Goal: Task Accomplishment & Management: Manage account settings

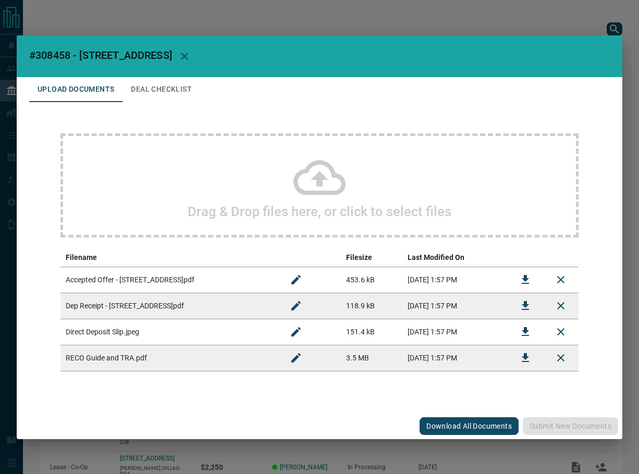
click at [58, 55] on span "#308458 - [STREET_ADDRESS]" at bounding box center [100, 55] width 143 height 13
copy span "308458"
click at [518, 281] on button "Download" at bounding box center [525, 279] width 25 height 25
click at [528, 309] on icon "Download" at bounding box center [525, 306] width 13 height 13
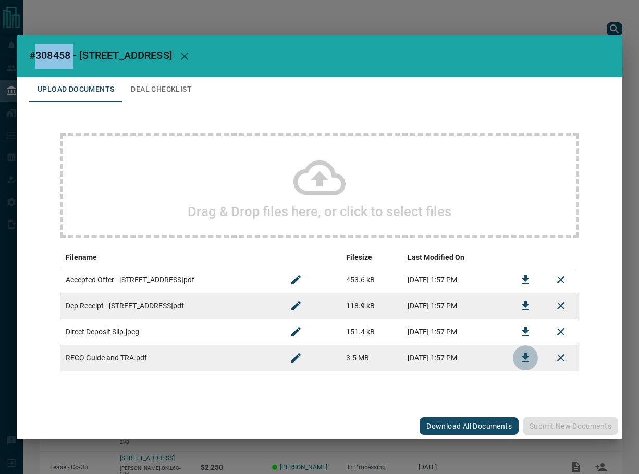
click at [522, 362] on icon "Download" at bounding box center [525, 357] width 7 height 9
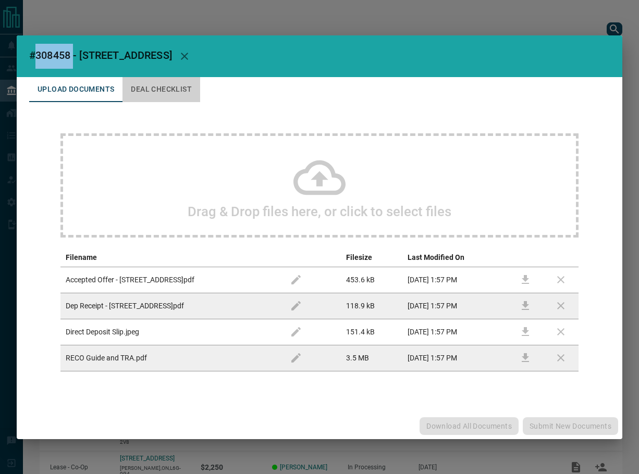
click at [164, 84] on button "Deal Checklist" at bounding box center [161, 89] width 78 height 25
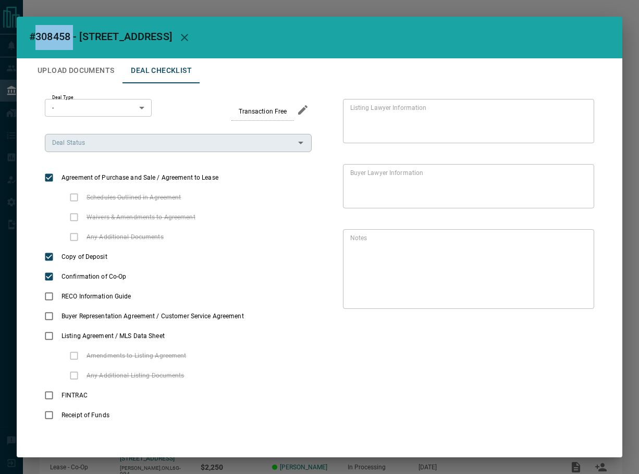
click at [131, 142] on input "Deal Status" at bounding box center [169, 142] width 243 height 11
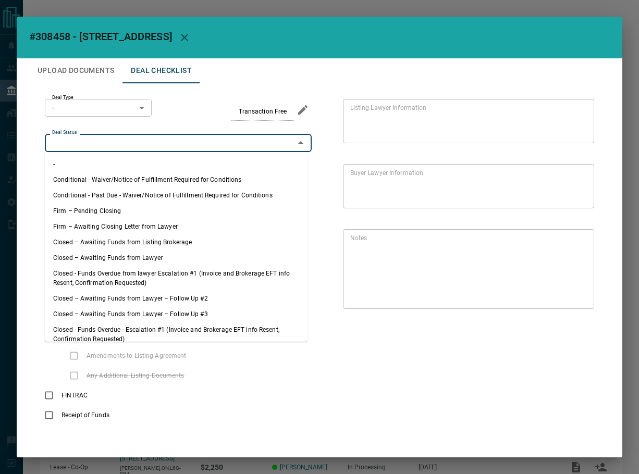
click at [122, 206] on li "Firm – Pending Closing" at bounding box center [176, 211] width 263 height 16
type input "**********"
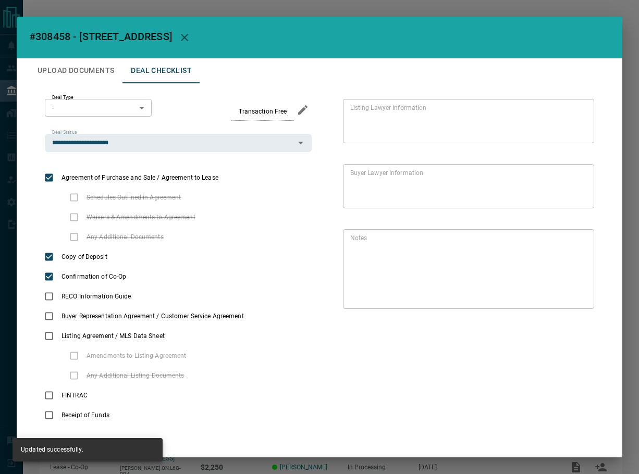
click at [108, 111] on body "Lead Transfers Leads Deals Listings Campaigns Quota Rules Agent Quotas Admin Mo…" at bounding box center [319, 275] width 639 height 551
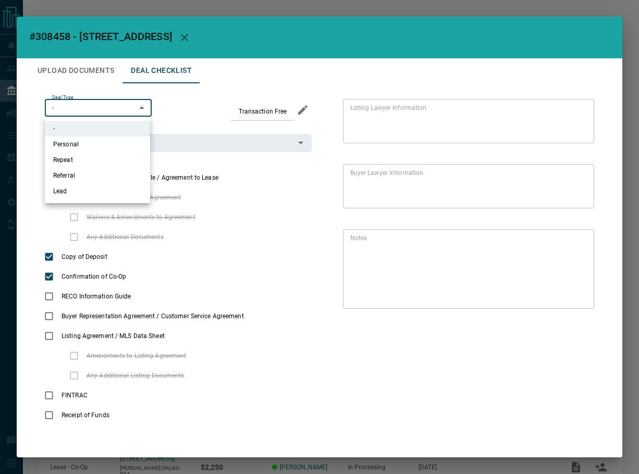
click at [105, 190] on li "Lead" at bounding box center [97, 191] width 105 height 16
type input "*"
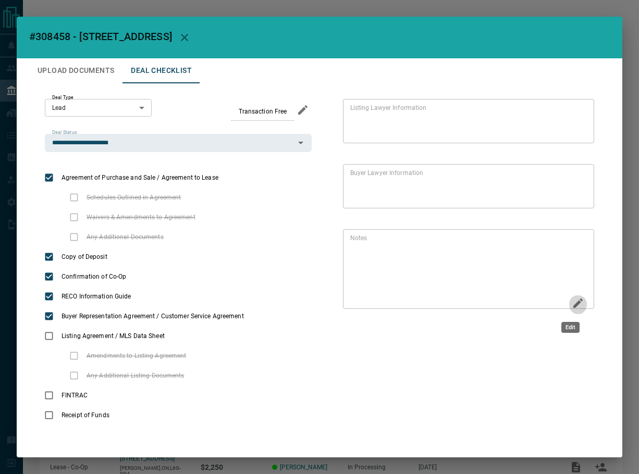
click at [573, 303] on icon "Edit" at bounding box center [577, 303] width 9 height 9
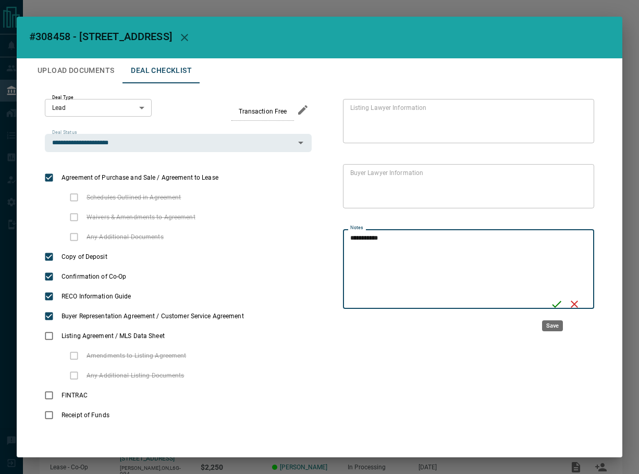
type textarea "**********"
click at [552, 307] on icon "Save" at bounding box center [556, 304] width 9 height 7
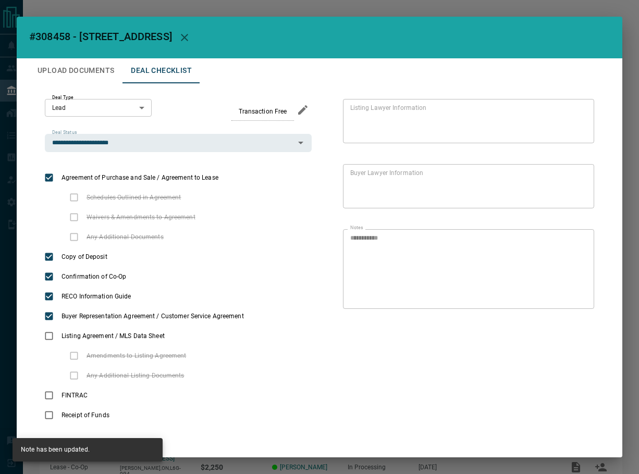
click at [92, 73] on button "Upload Documents" at bounding box center [75, 70] width 93 height 25
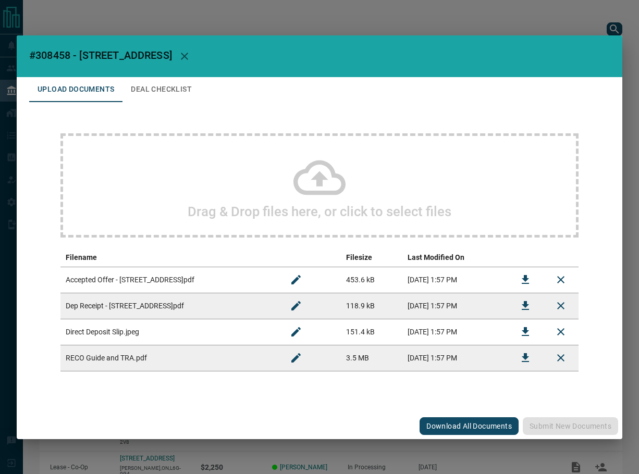
click at [271, 188] on div "Drag & Drop files here, or click to select files" at bounding box center [319, 185] width 518 height 104
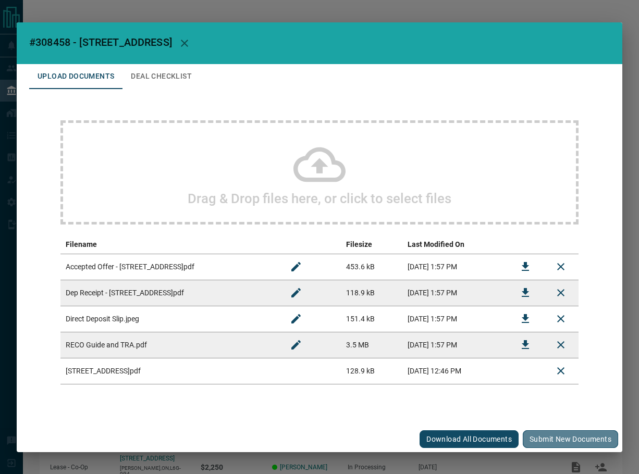
click at [550, 433] on button "Submit new documents" at bounding box center [570, 439] width 95 height 18
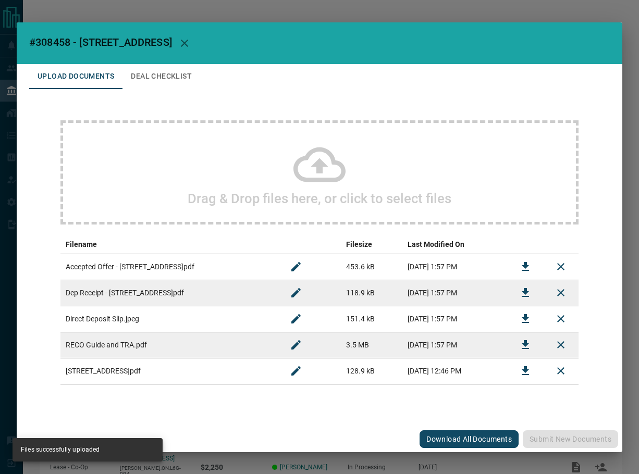
click at [156, 84] on button "Deal Checklist" at bounding box center [161, 76] width 78 height 25
